Goal: Task Accomplishment & Management: Complete application form

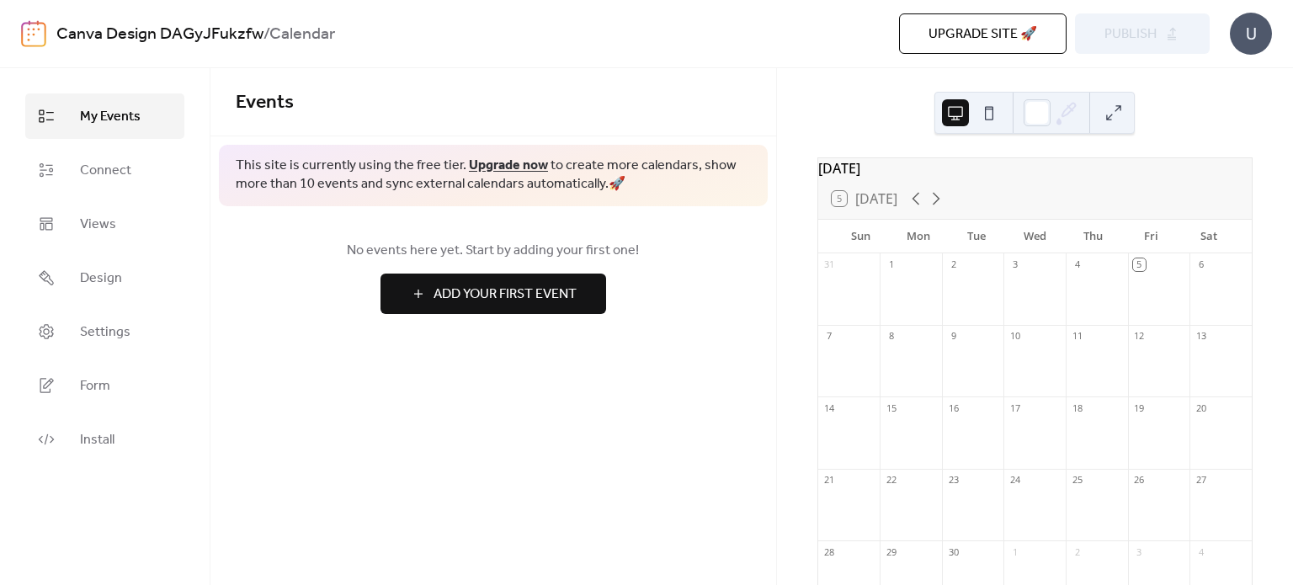
click at [403, 292] on button "Add Your First Event" at bounding box center [494, 294] width 226 height 40
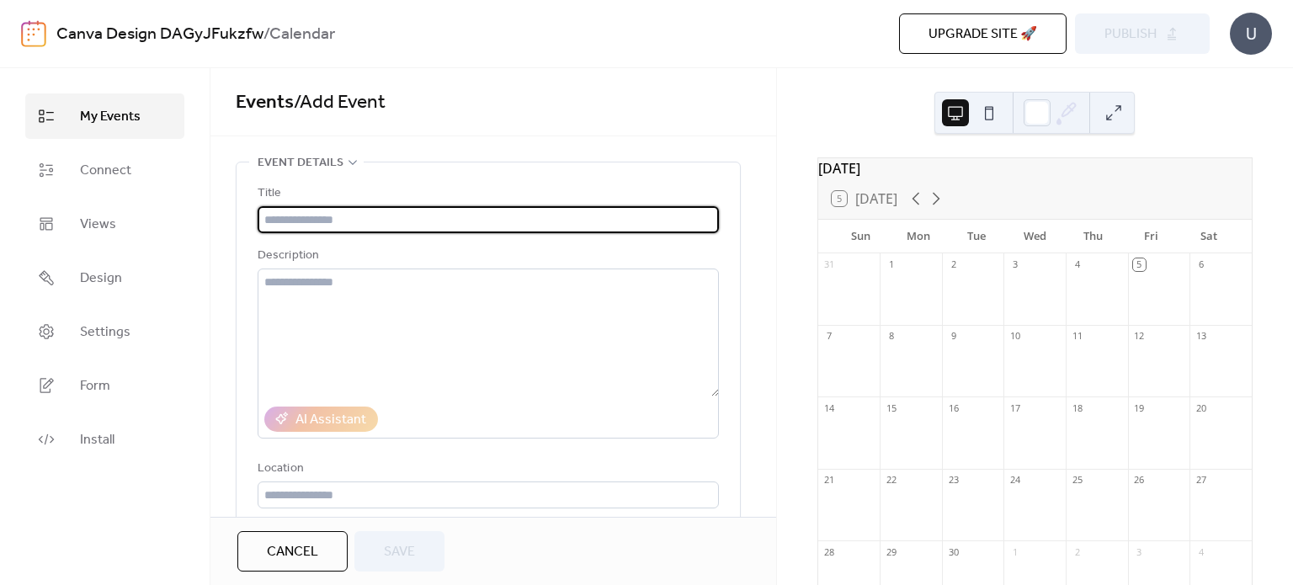
click at [479, 218] on input "text" at bounding box center [488, 219] width 461 height 27
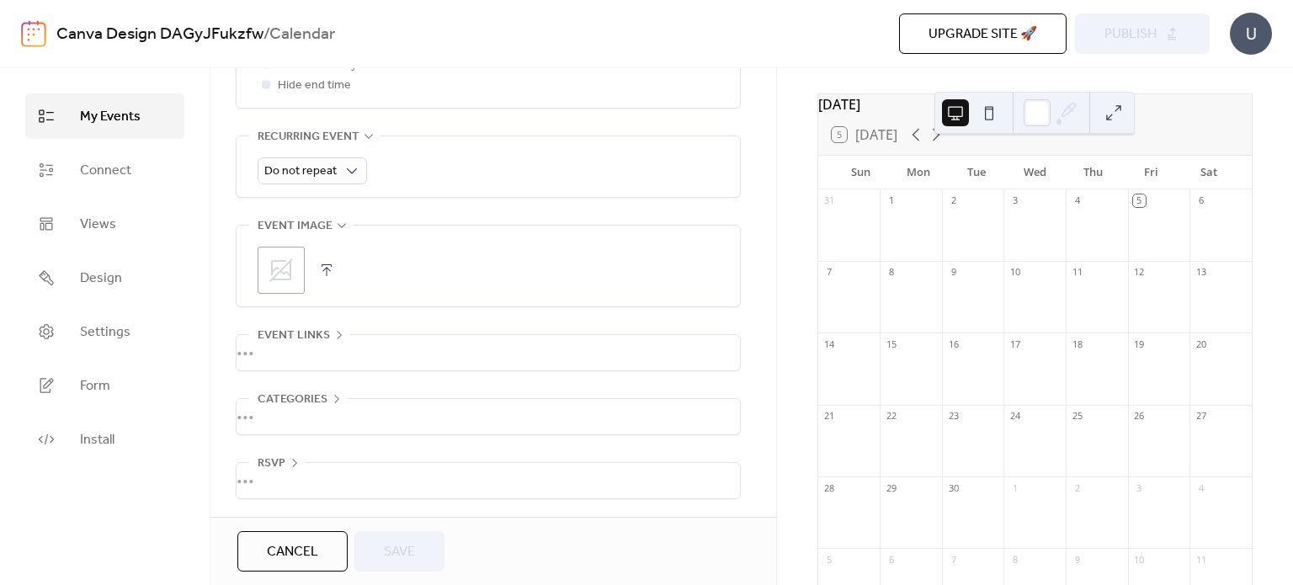
scroll to position [67, 0]
click at [983, 117] on button at bounding box center [989, 112] width 27 height 27
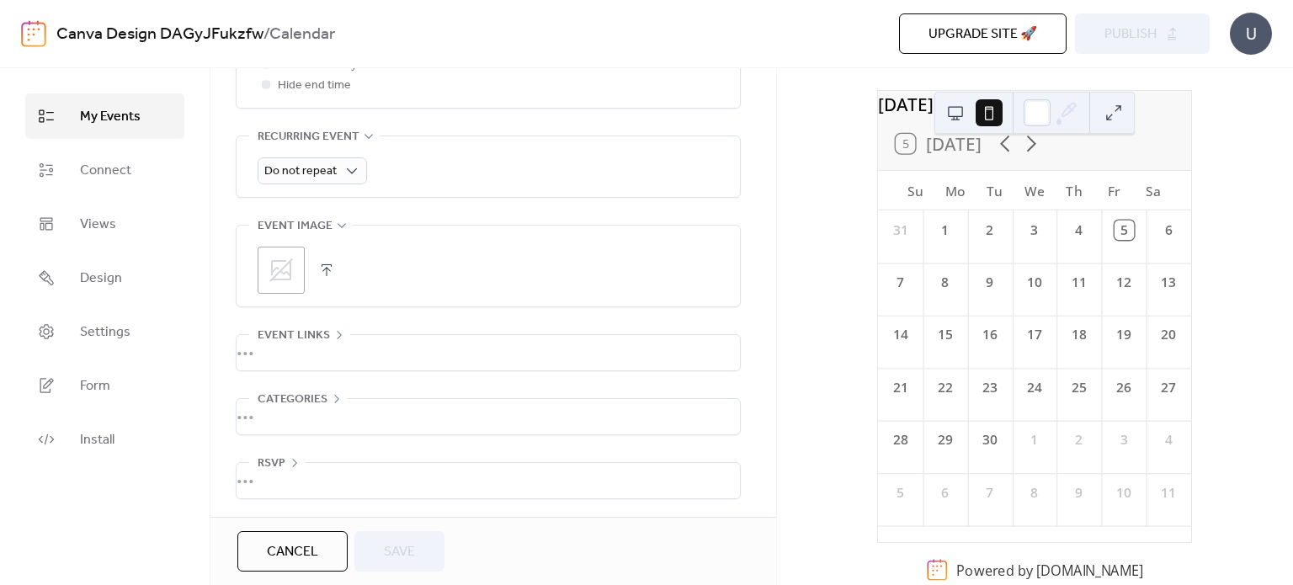
click at [970, 115] on div at bounding box center [972, 113] width 61 height 40
click at [959, 110] on button at bounding box center [955, 112] width 27 height 27
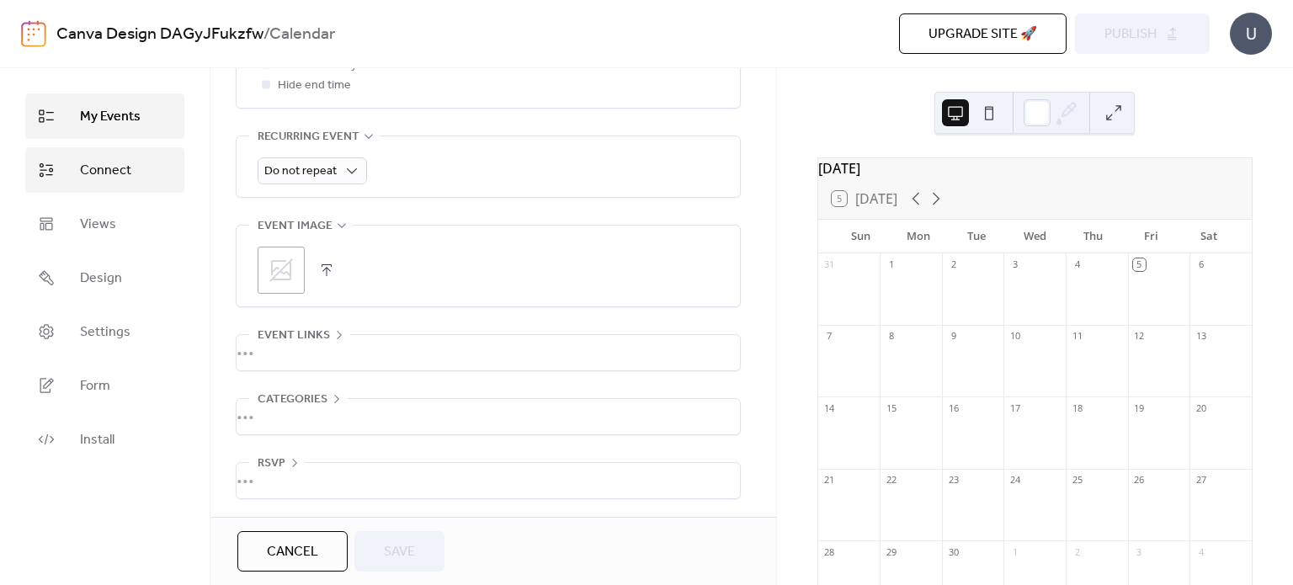
click at [55, 166] on link "Connect" at bounding box center [104, 169] width 159 height 45
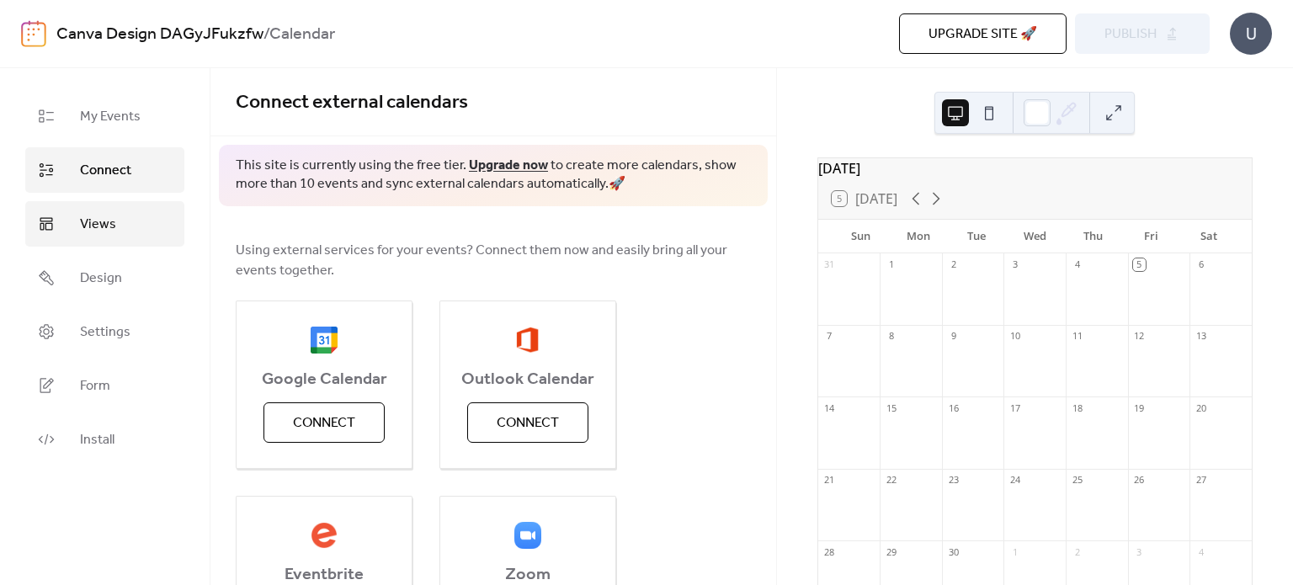
click at [68, 224] on link "Views" at bounding box center [104, 223] width 159 height 45
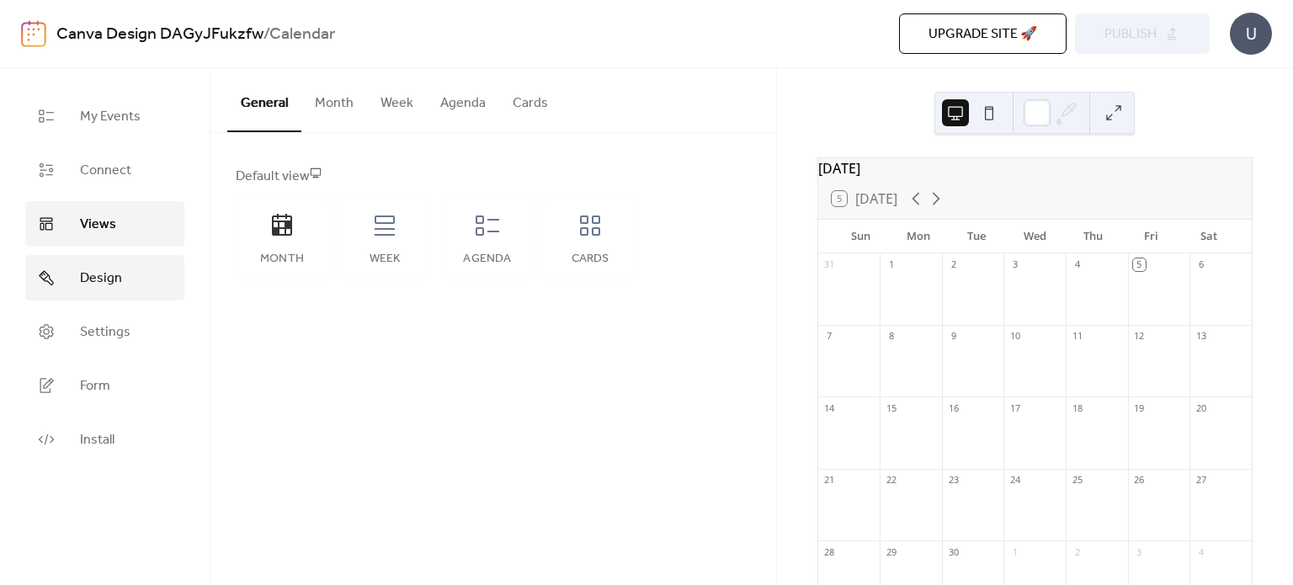
click at [100, 289] on span "Design" at bounding box center [101, 279] width 42 height 20
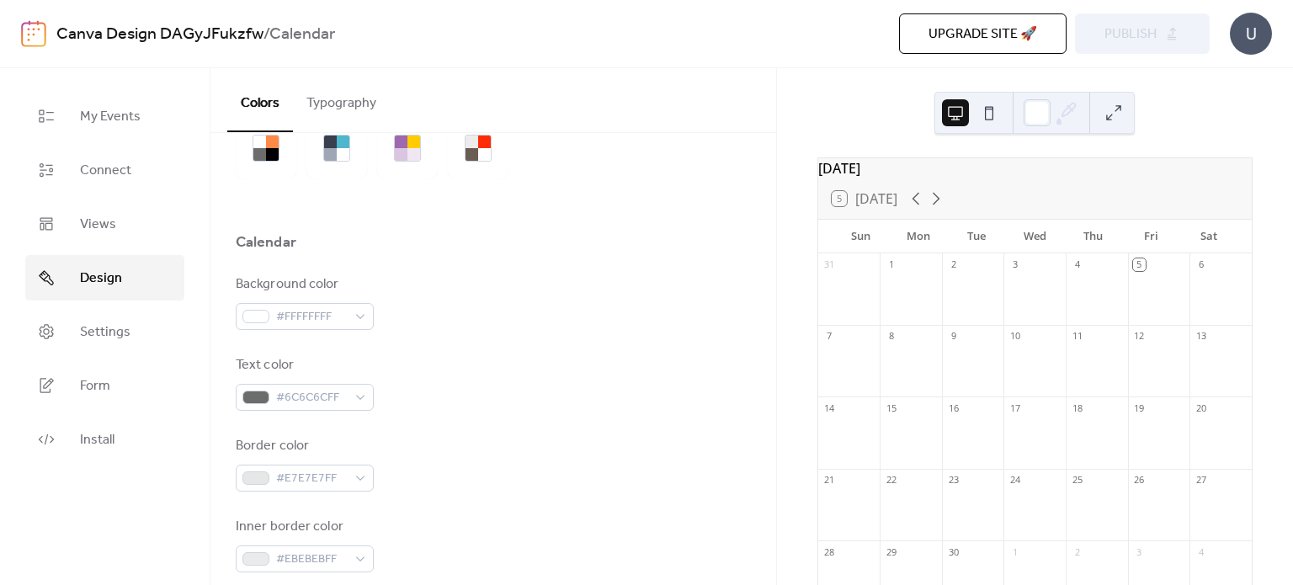
scroll to position [93, 0]
click at [142, 329] on link "Settings" at bounding box center [104, 331] width 159 height 45
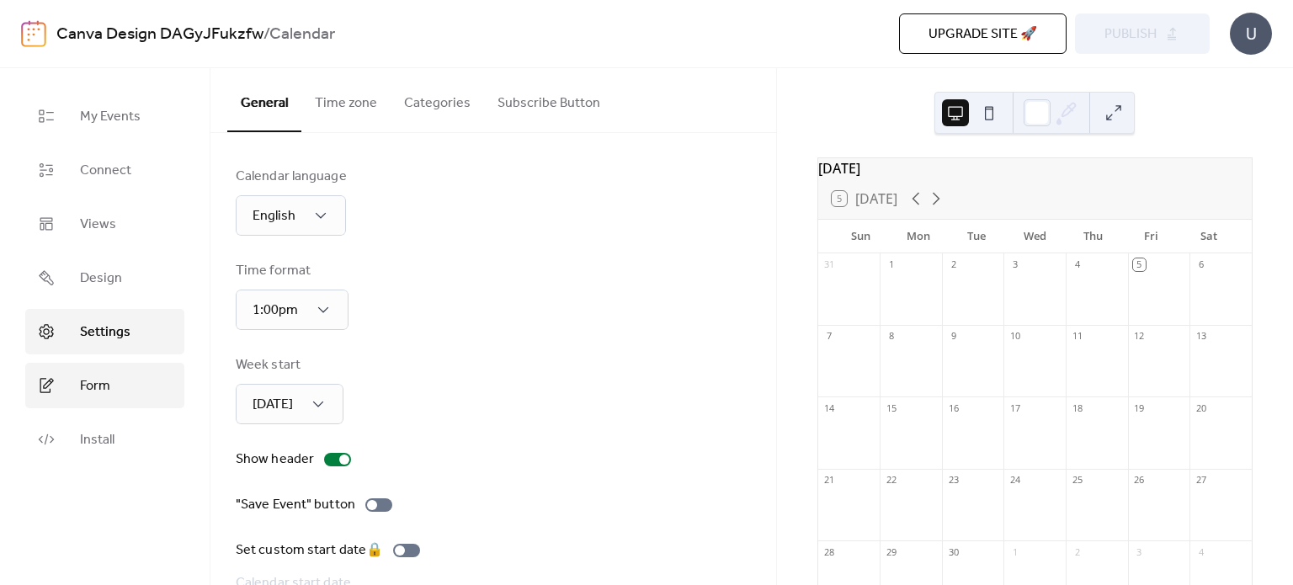
click at [128, 370] on link "Form" at bounding box center [104, 385] width 159 height 45
